Goal: Information Seeking & Learning: Find specific page/section

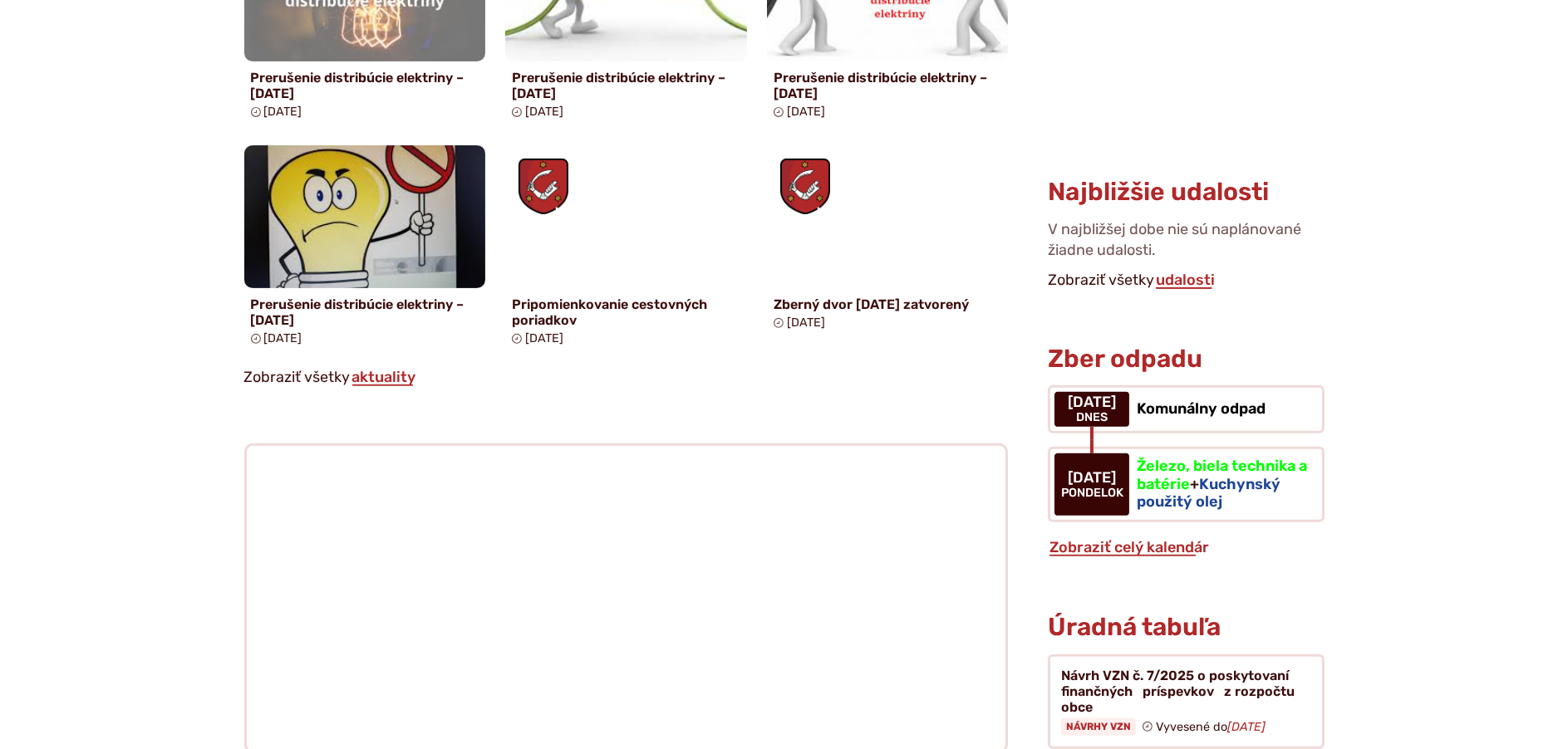
scroll to position [1412, 0]
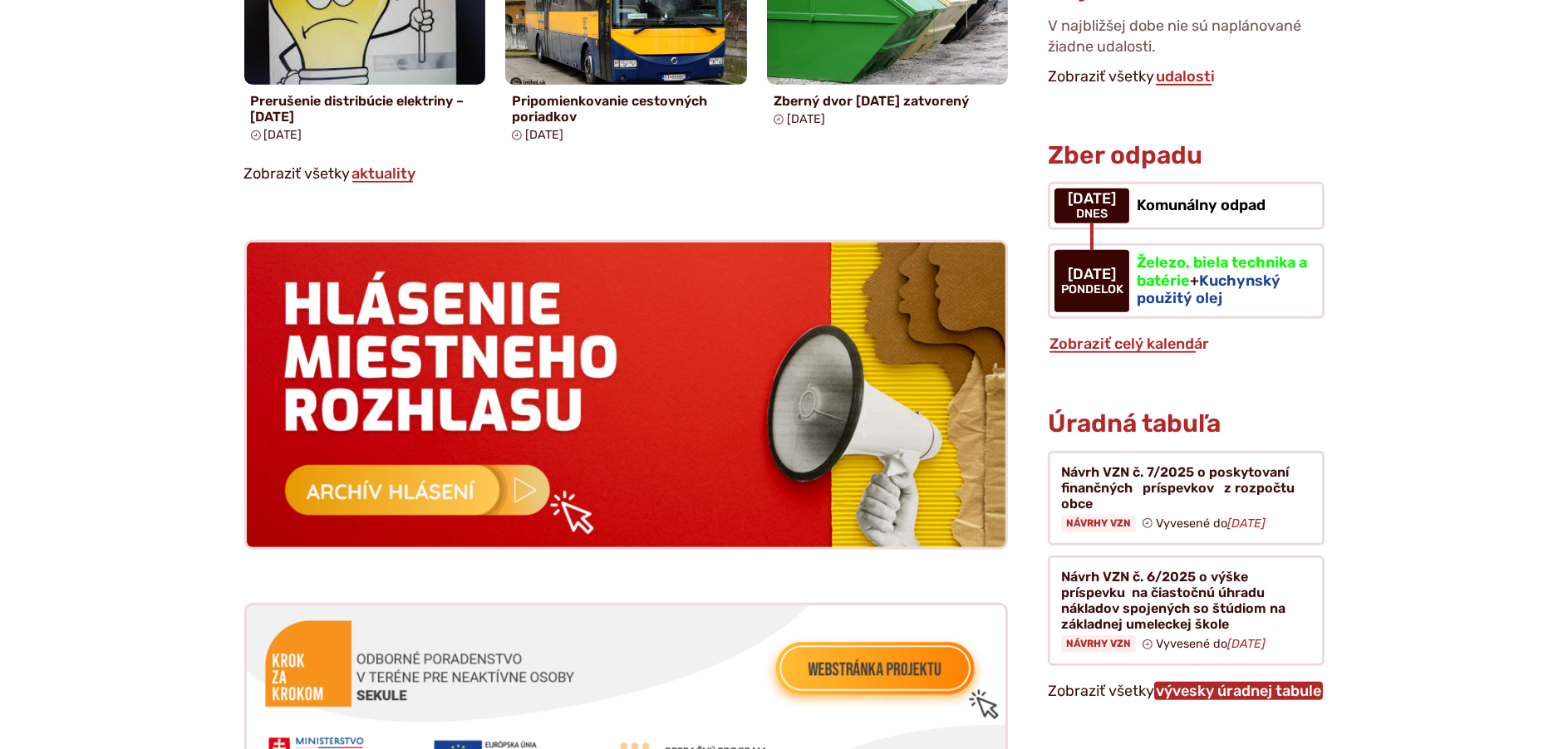
click at [1186, 682] on link "vývesky úradnej tabule" at bounding box center [1238, 691] width 169 height 19
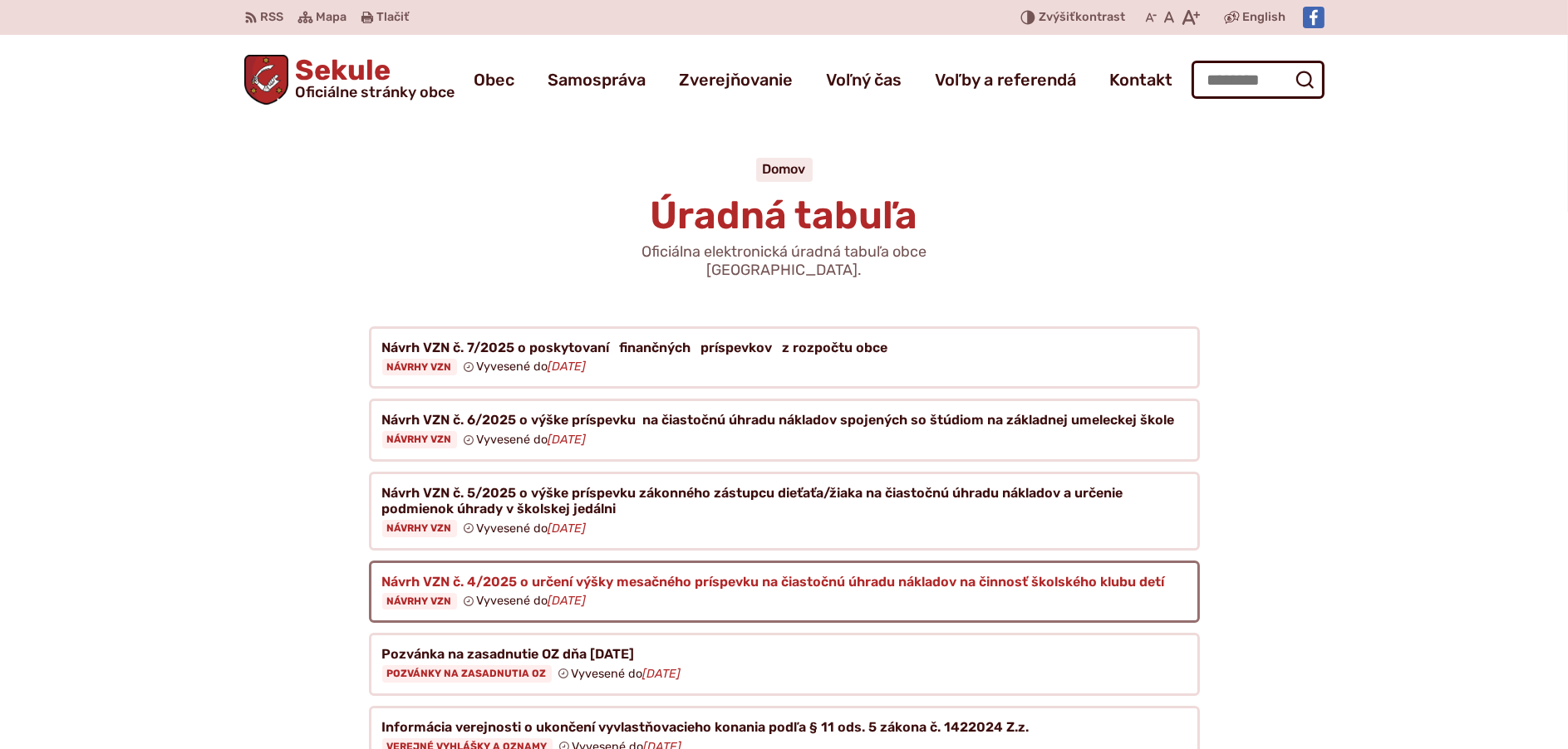
click at [639, 561] on figure at bounding box center [784, 591] width 830 height 63
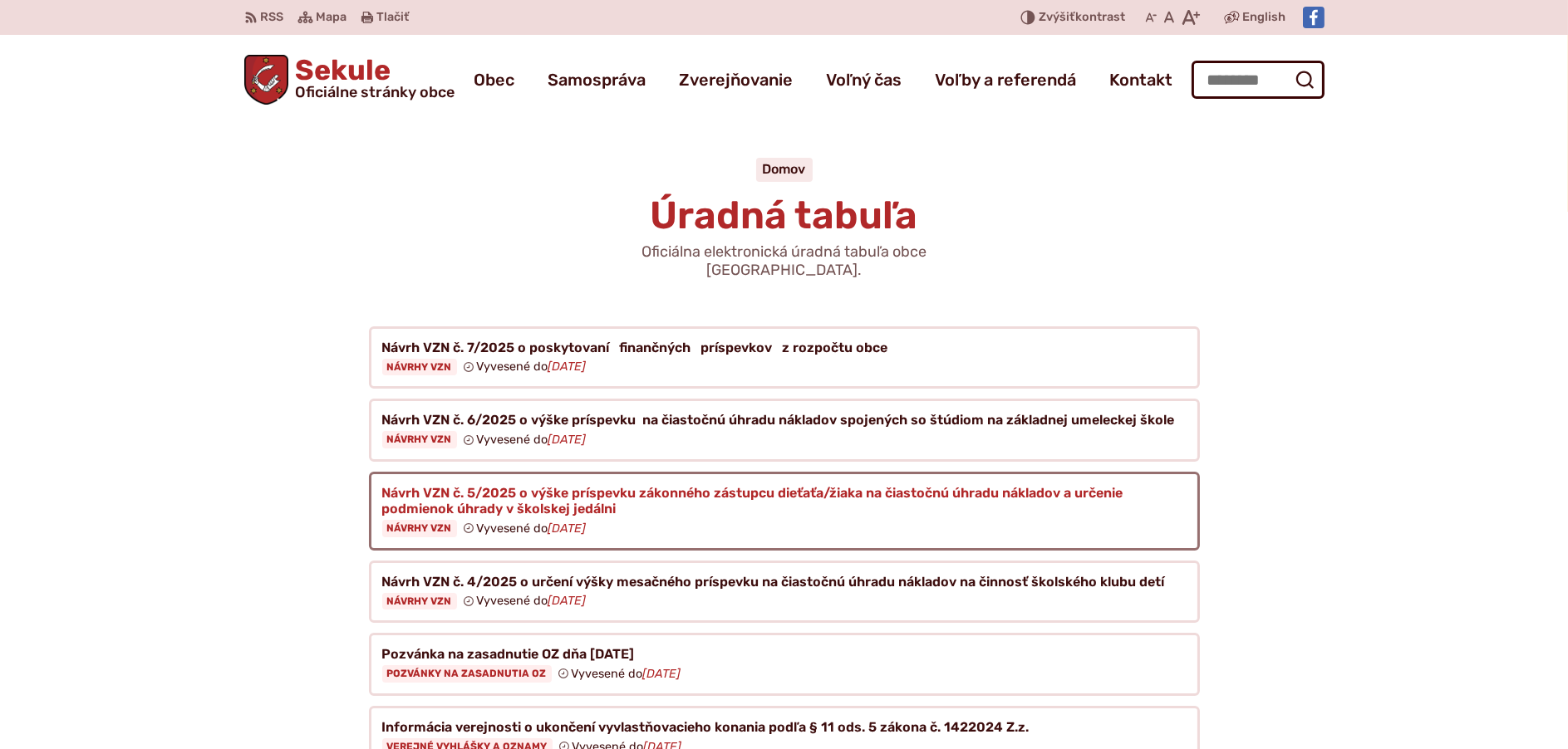
click at [668, 492] on figure at bounding box center [784, 511] width 830 height 79
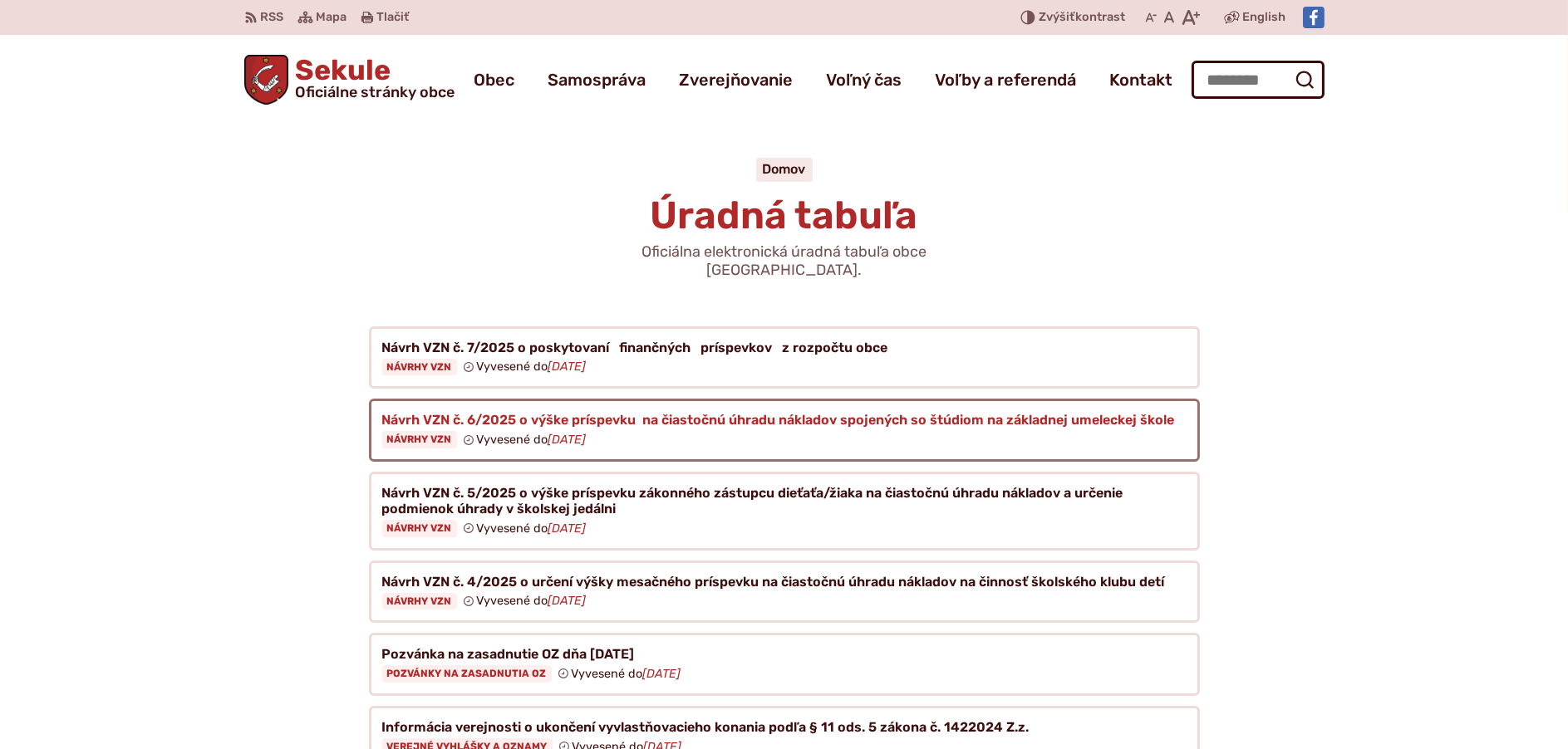
click at [521, 405] on figure at bounding box center [784, 429] width 830 height 63
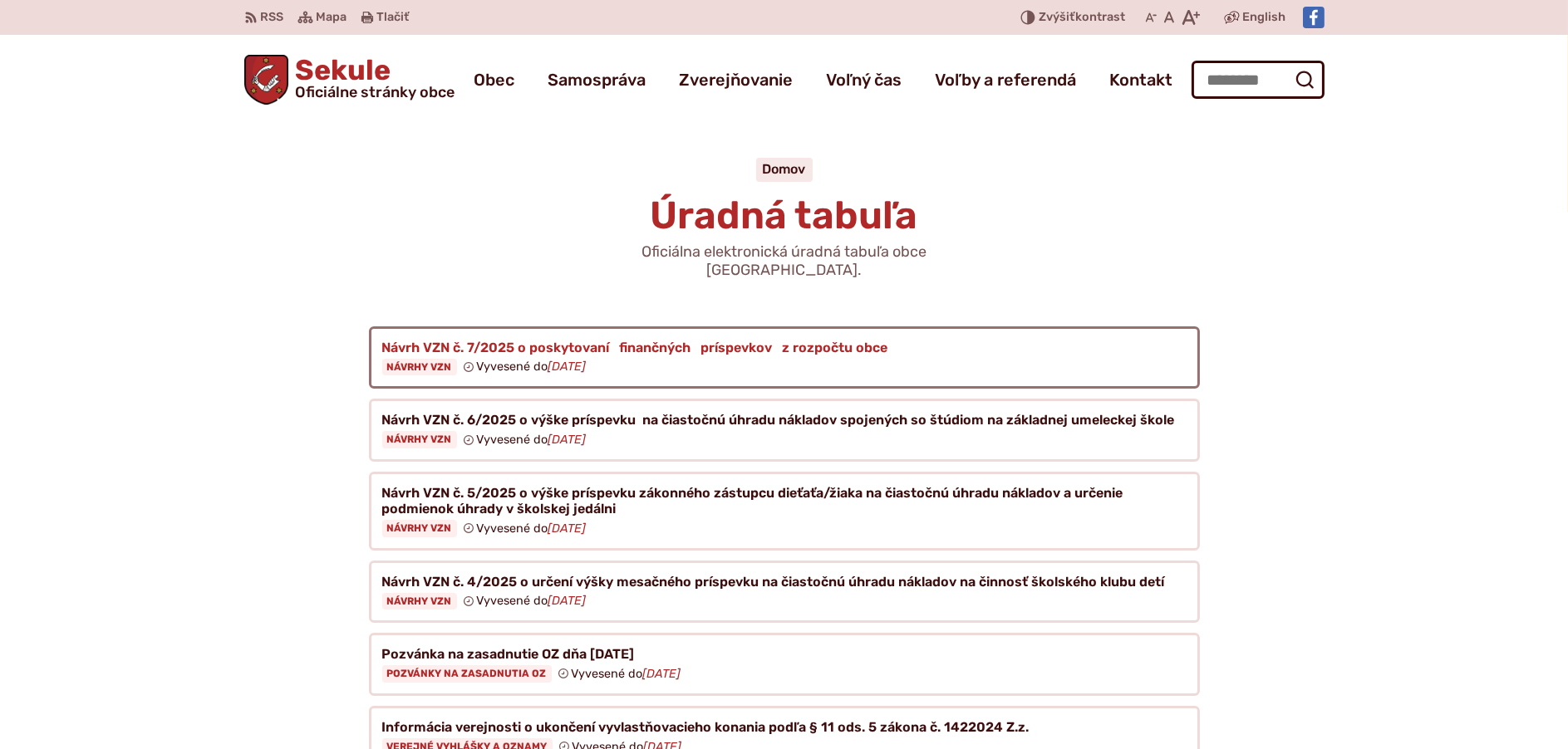
click at [548, 331] on figure at bounding box center [784, 358] width 830 height 63
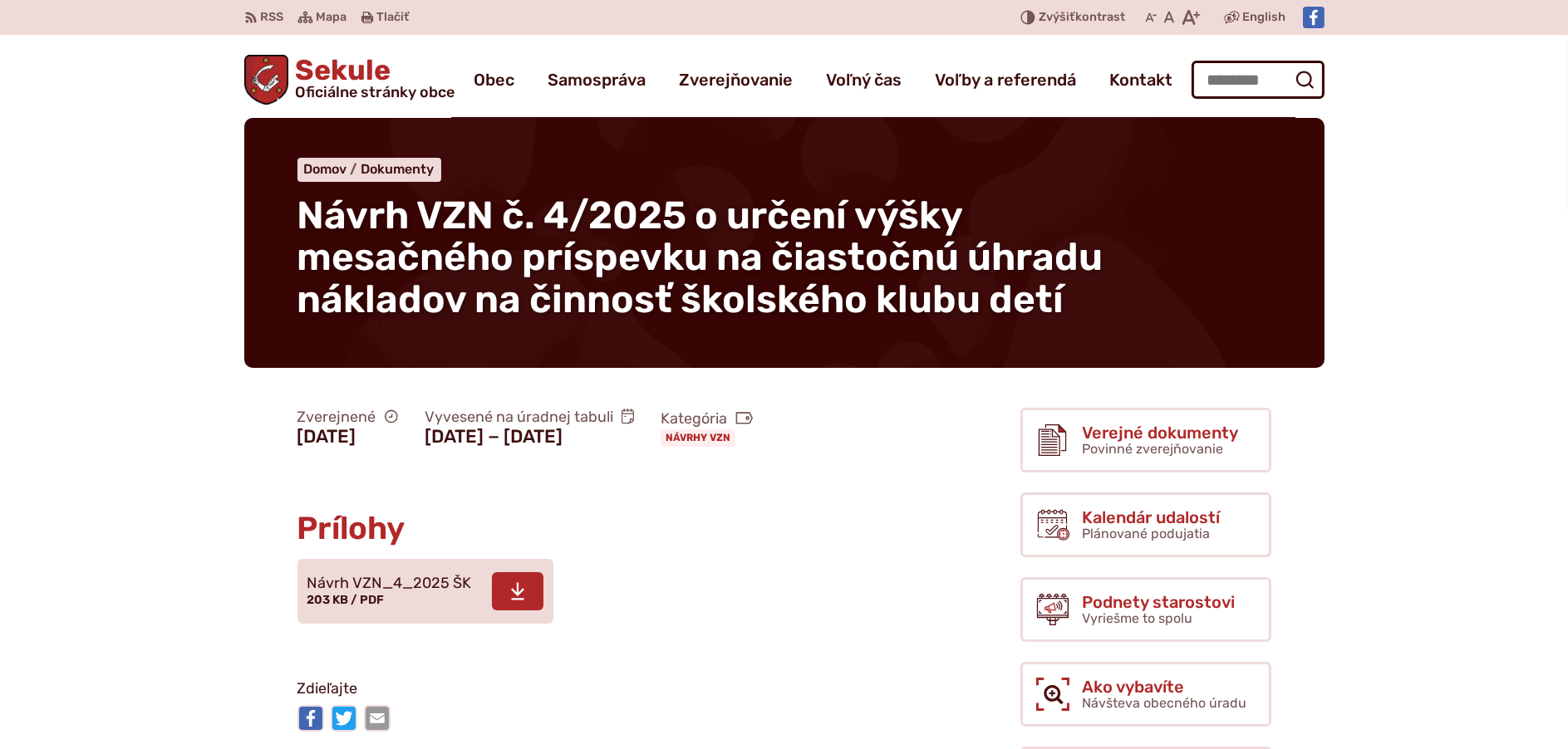
click at [391, 587] on span "Návrh VZN_4_2025 ŠK" at bounding box center [390, 583] width 165 height 17
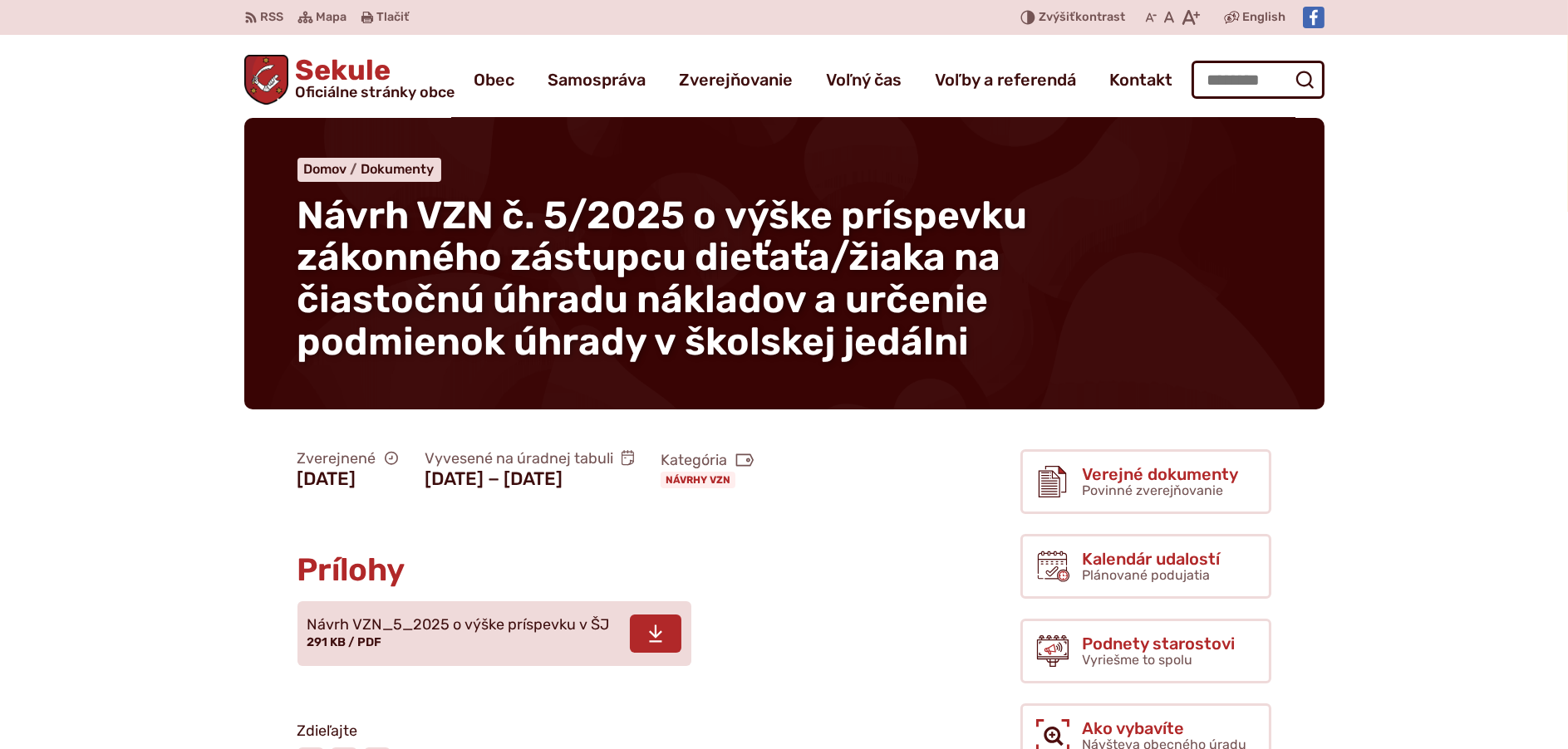
click at [547, 624] on span "Návrh VZN_5_2025 o výške príspevku v ŠJ" at bounding box center [459, 625] width 303 height 17
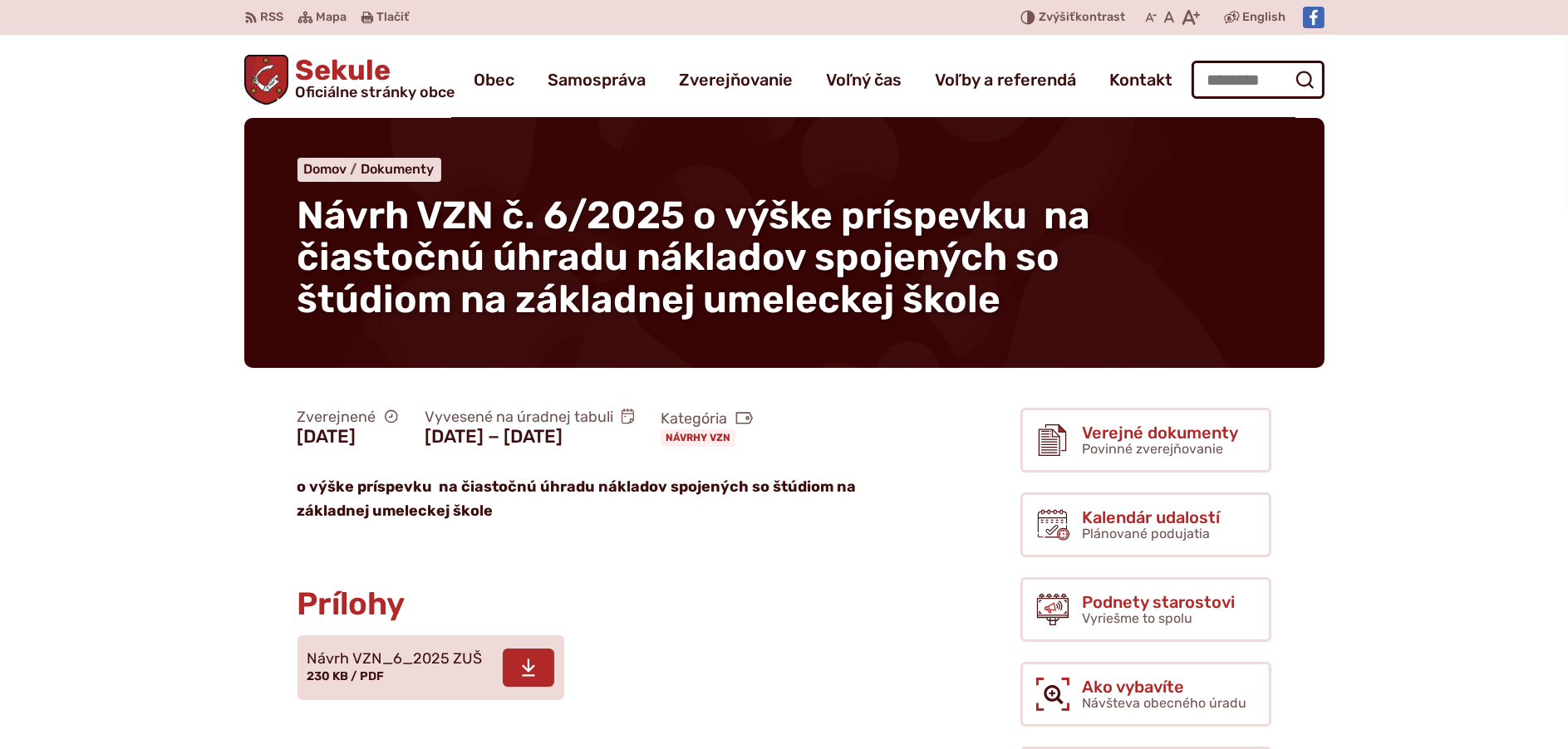
click at [454, 660] on span "Návrh VZN_6_2025 ZUŠ" at bounding box center [395, 660] width 175 height 17
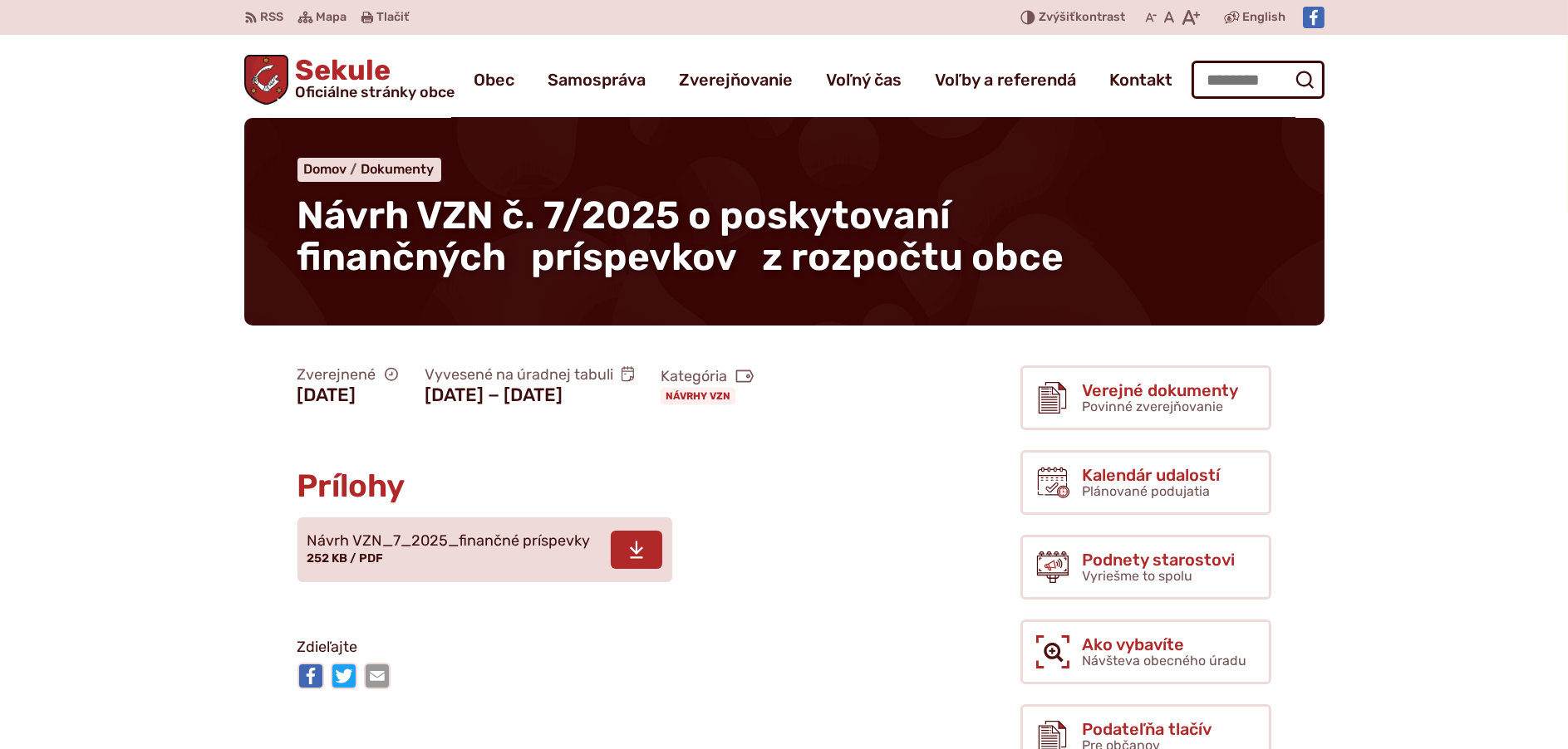
click at [446, 536] on span "Návrh VZN_7_2025_finančné príspevky" at bounding box center [449, 541] width 283 height 17
